Goal: Information Seeking & Learning: Learn about a topic

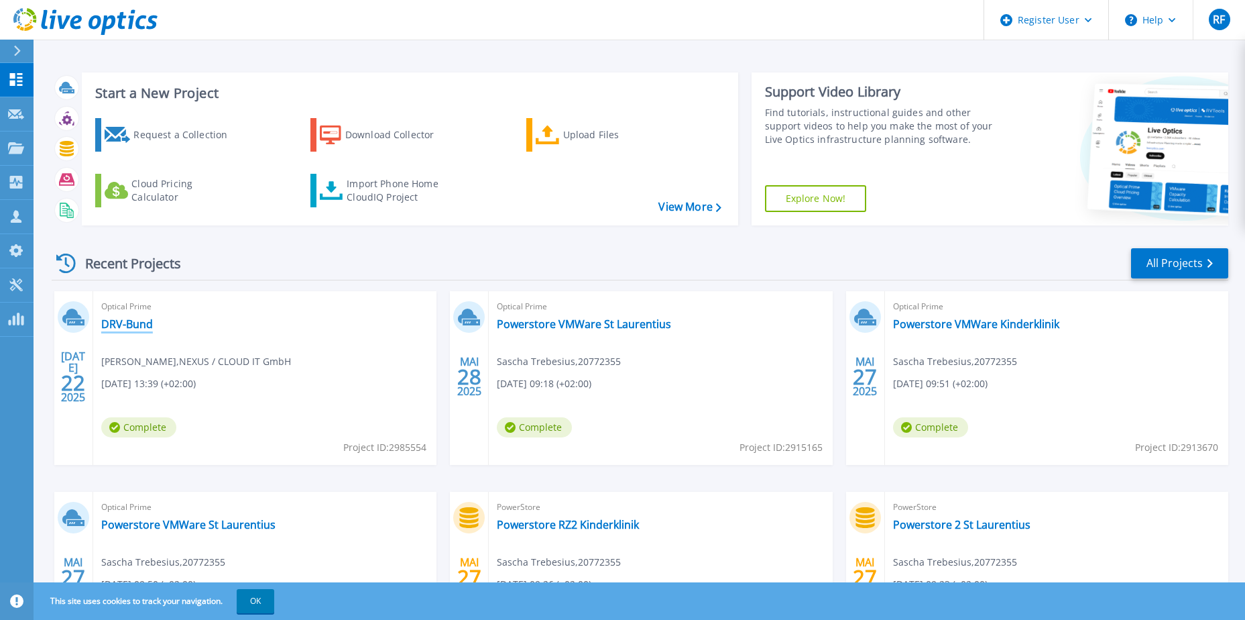
click at [119, 318] on link "DRV-Bund" at bounding box center [127, 323] width 52 height 13
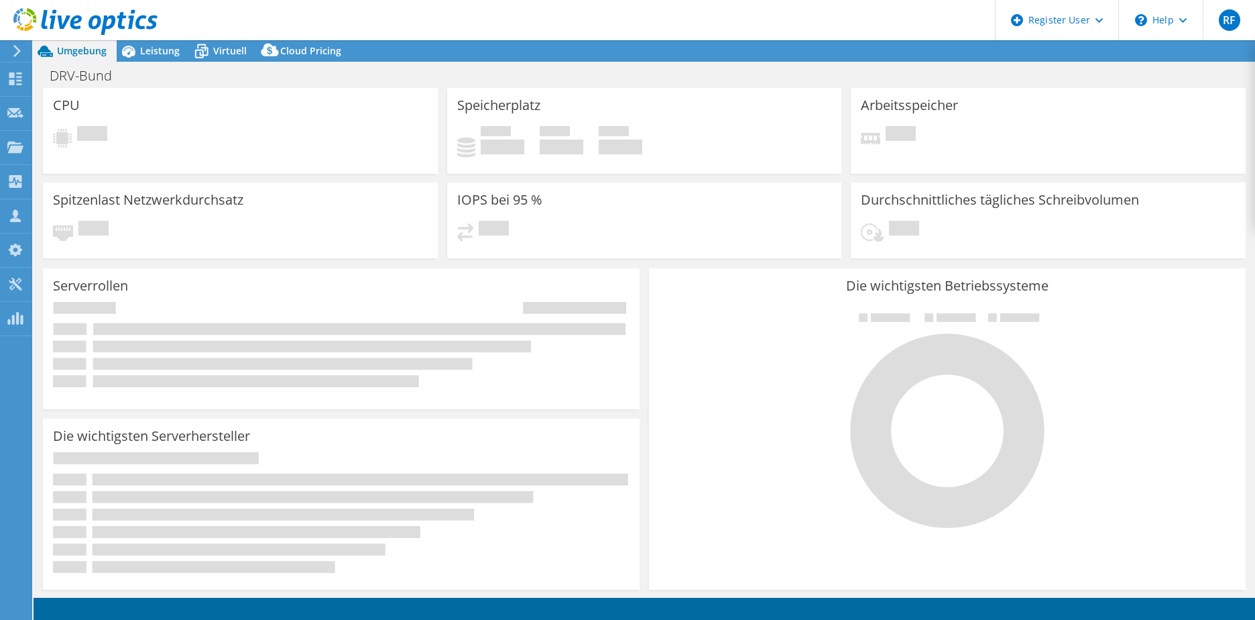
select select "EUFrankfurt"
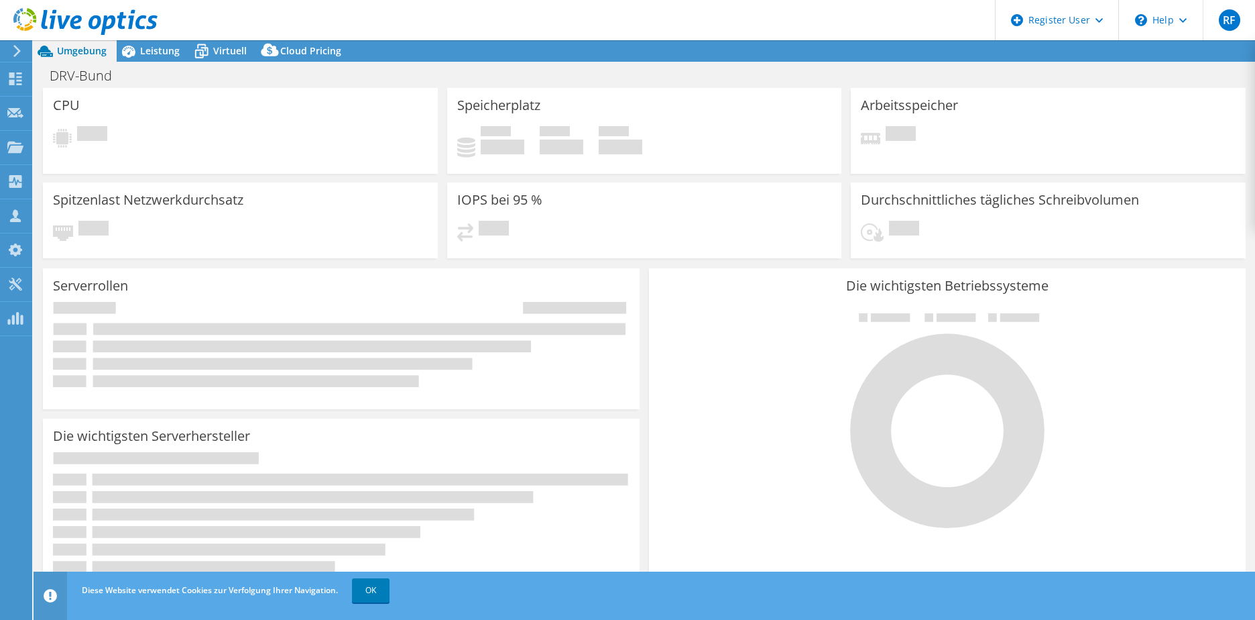
select select "EUFrankfurt"
select select "USD"
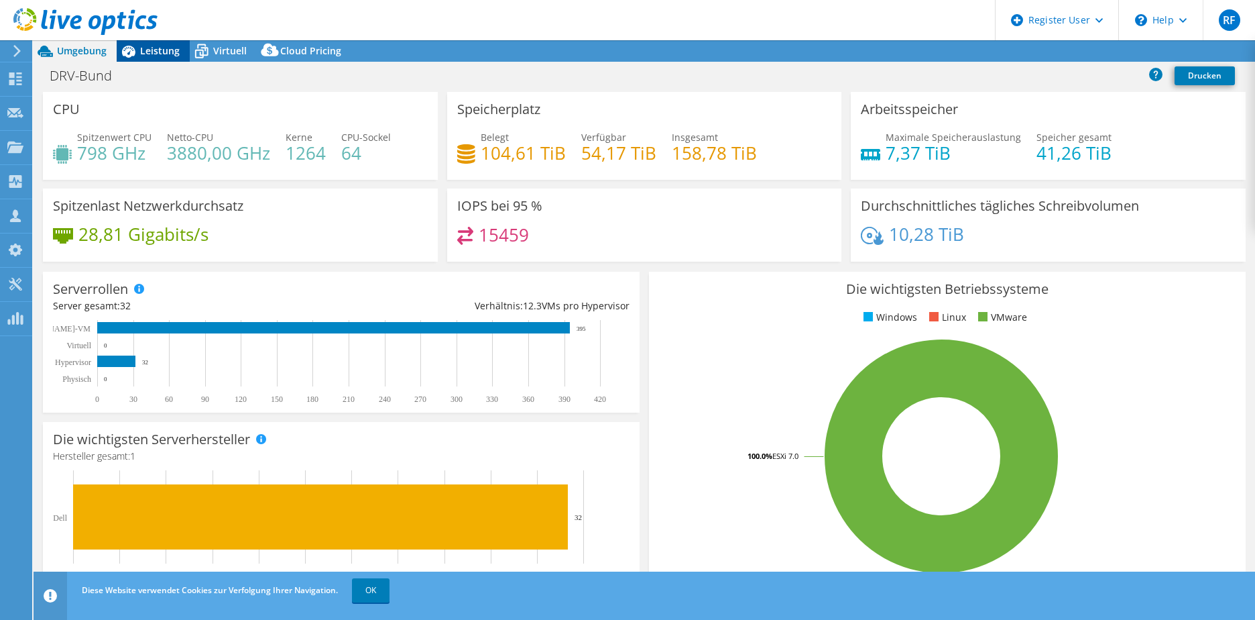
click at [168, 50] on span "Leistung" at bounding box center [160, 50] width 40 height 13
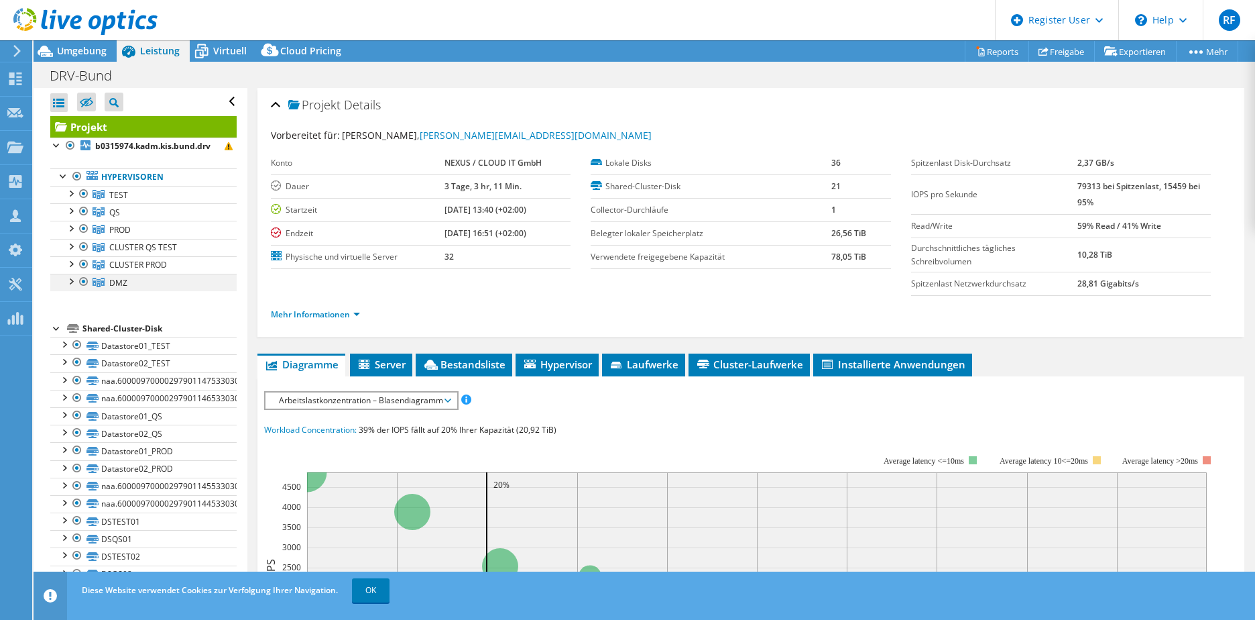
click at [73, 280] on div at bounding box center [70, 280] width 13 height 13
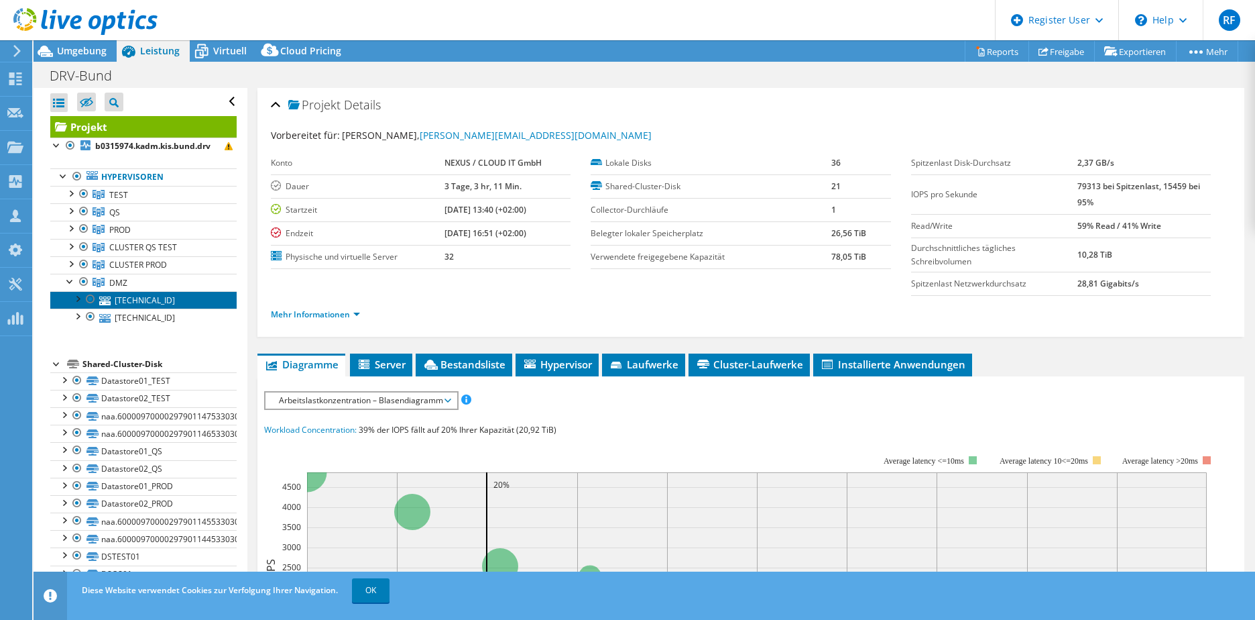
click at [130, 304] on link "101.1.10.226" at bounding box center [143, 299] width 186 height 17
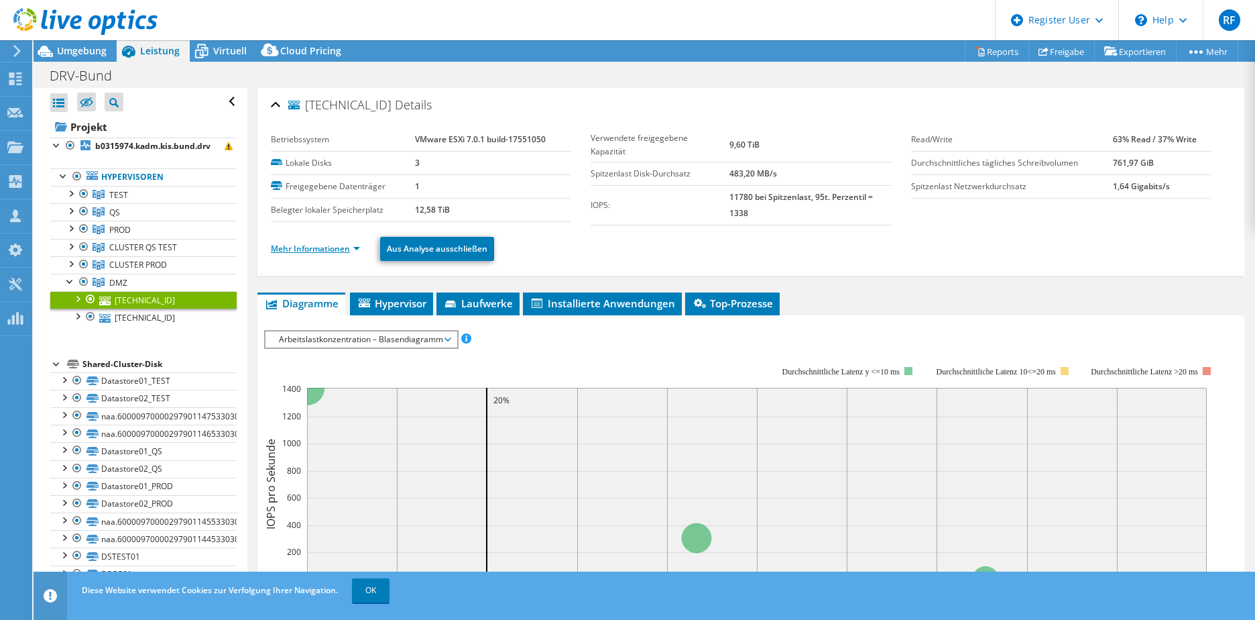
click at [306, 250] on link "Mehr Informationen" at bounding box center [315, 248] width 89 height 11
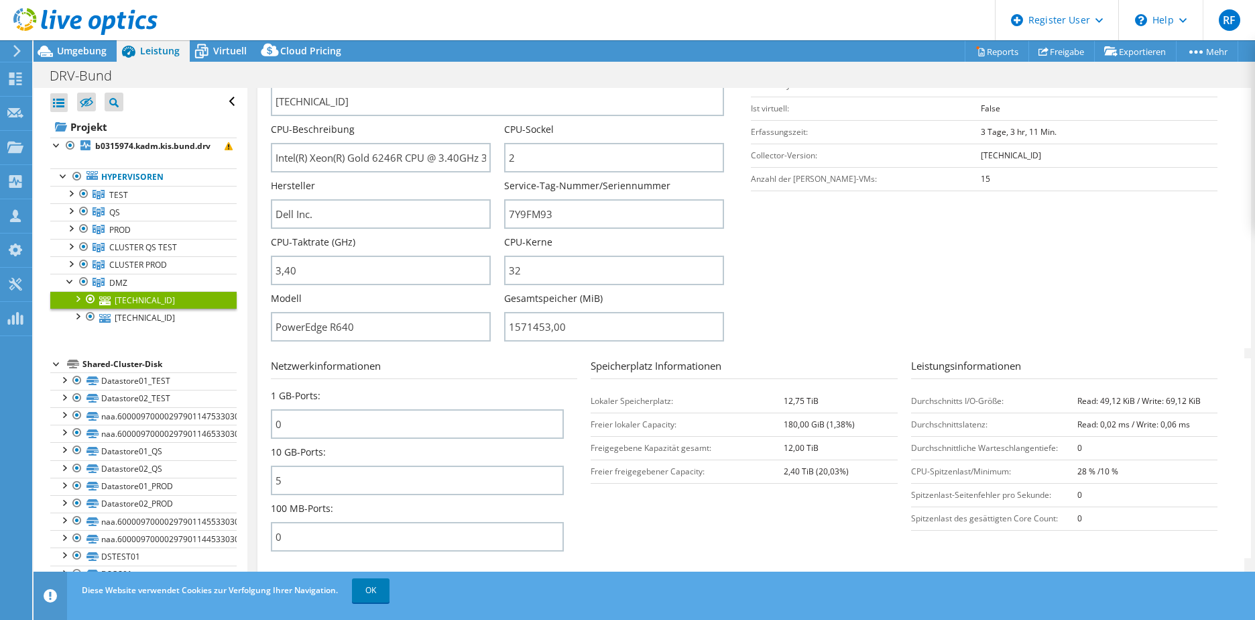
scroll to position [268, 0]
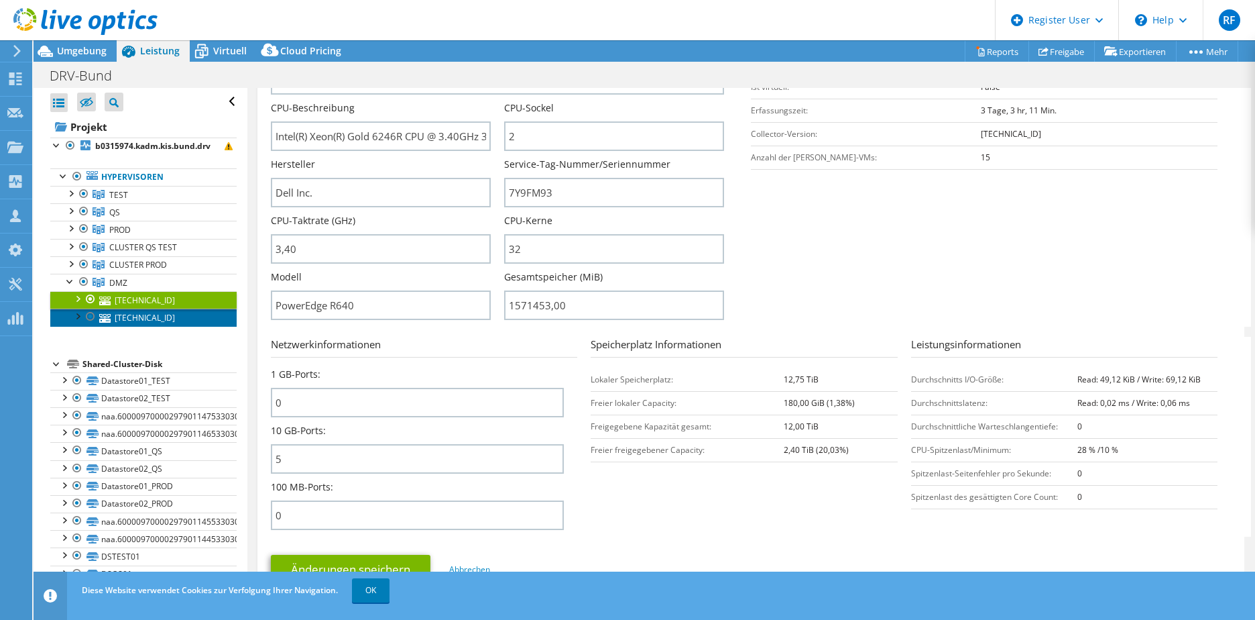
click at [162, 318] on link "101.1.10.225" at bounding box center [143, 316] width 186 height 17
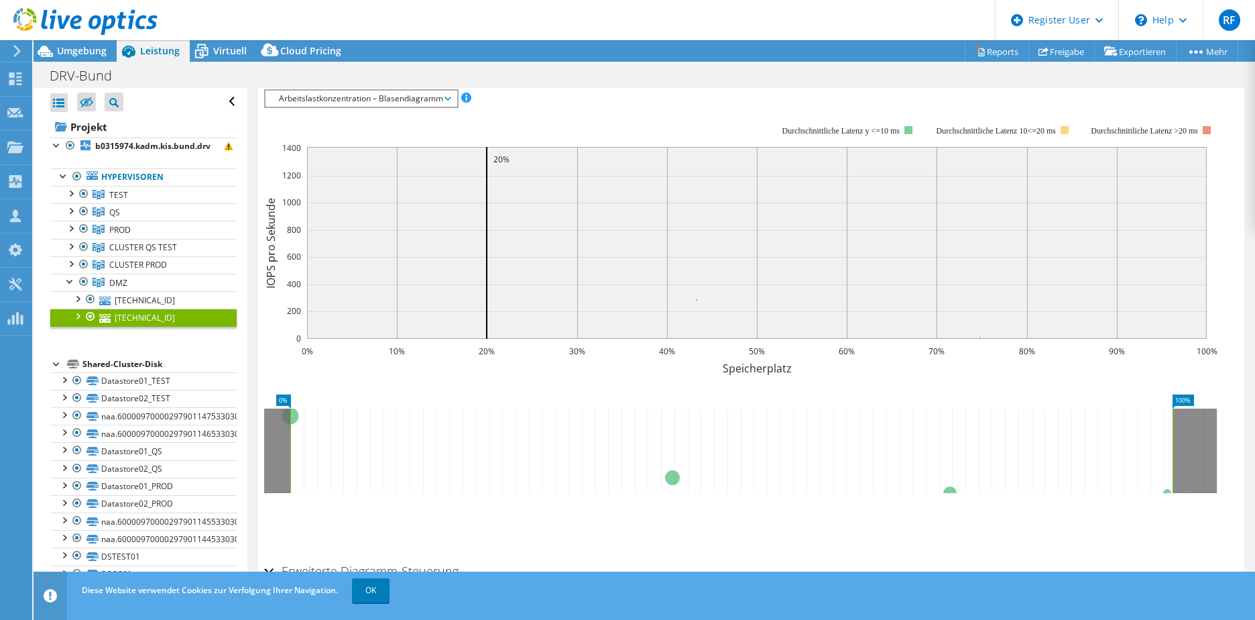
scroll to position [264, 0]
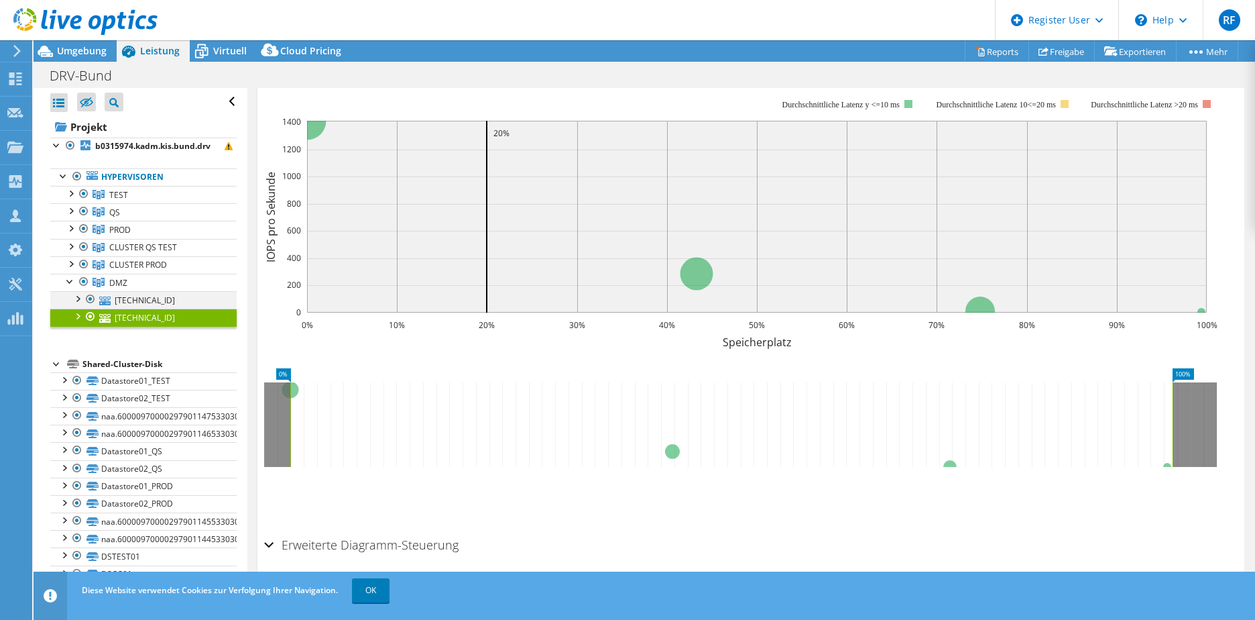
click at [79, 298] on div at bounding box center [76, 297] width 13 height 13
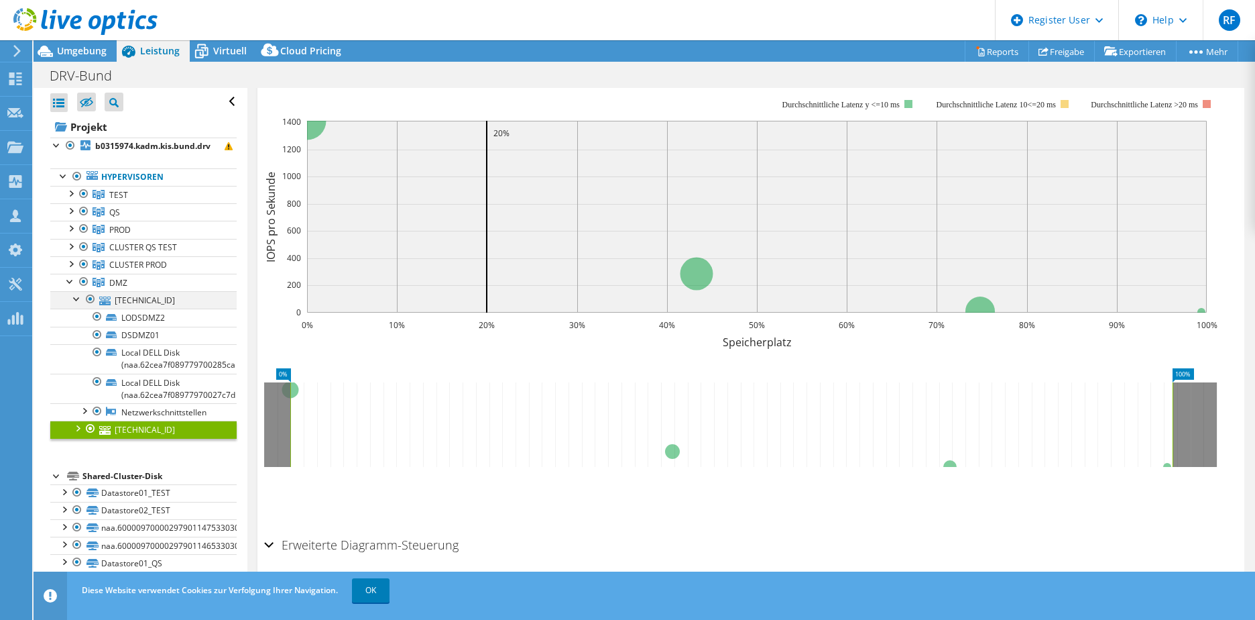
click at [72, 295] on div at bounding box center [76, 297] width 13 height 13
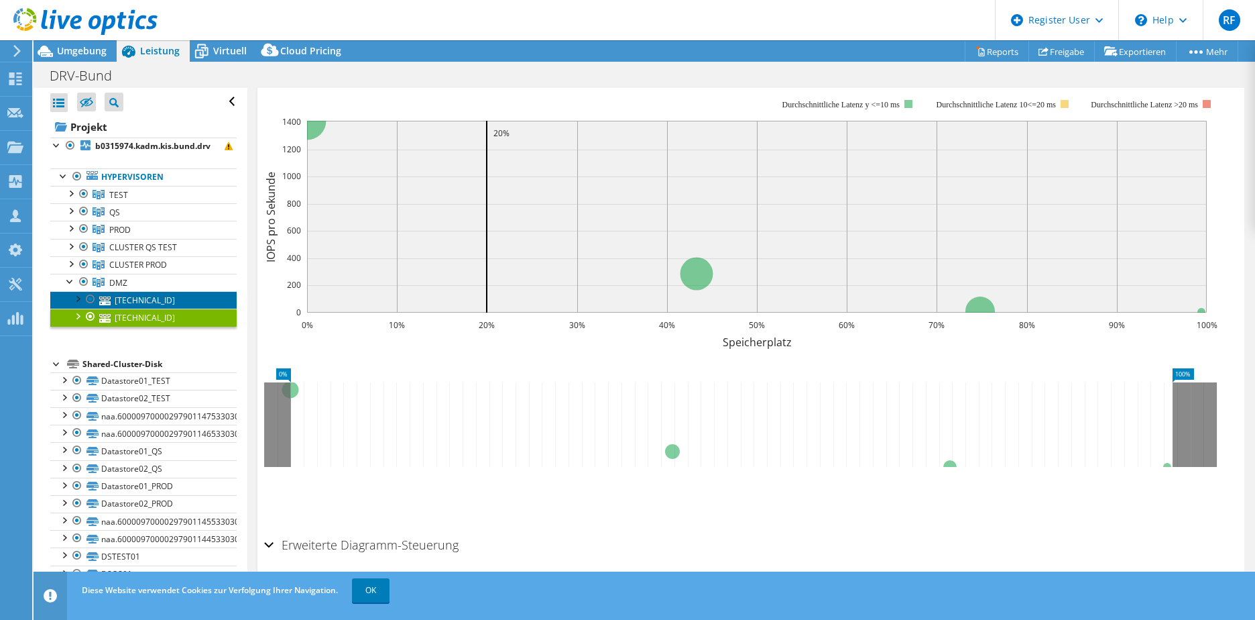
click at [142, 301] on link "101.1.10.226" at bounding box center [143, 299] width 186 height 17
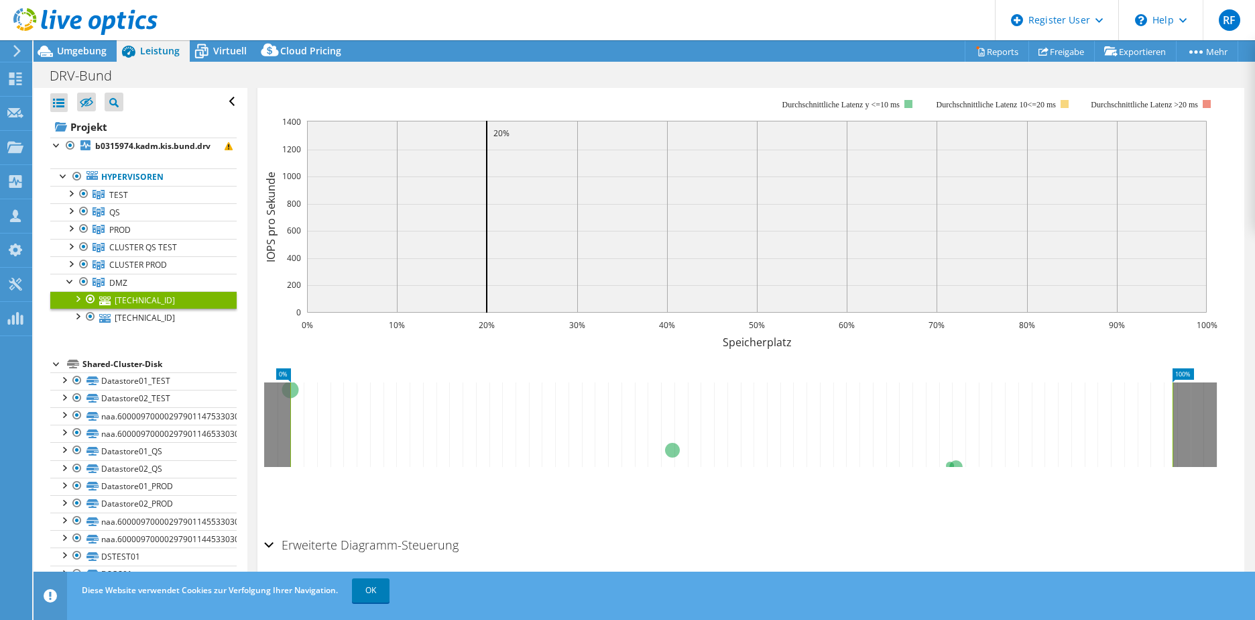
scroll to position [267, 0]
